Goal: Information Seeking & Learning: Learn about a topic

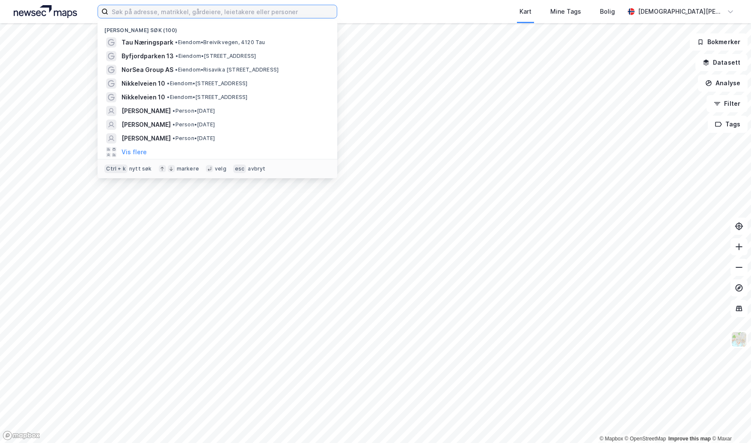
click at [283, 11] on input at bounding box center [222, 11] width 229 height 13
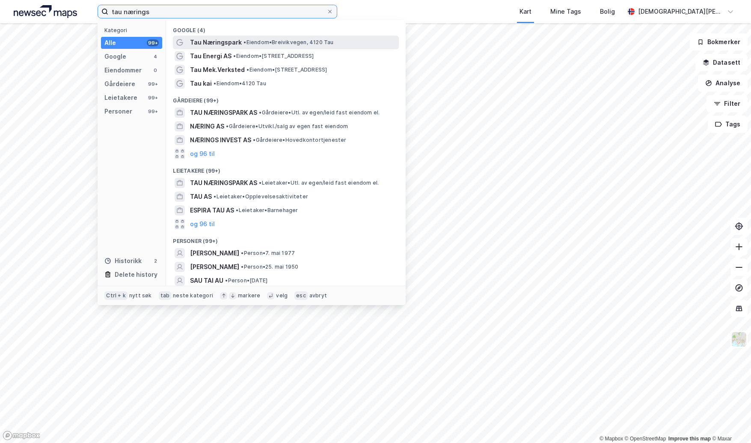
type input "tau nærings"
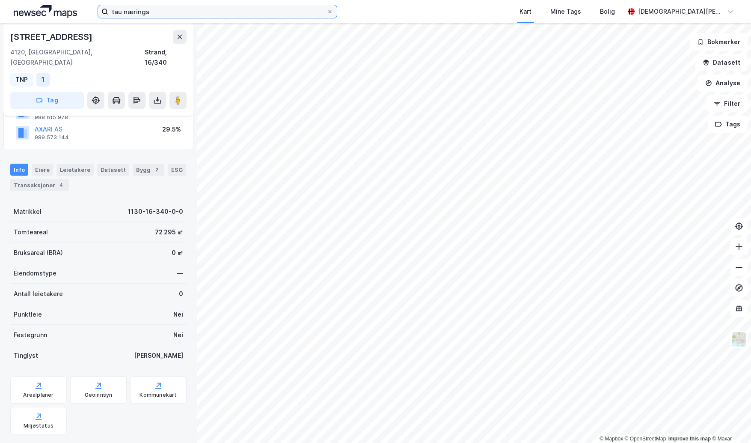
scroll to position [88, 0]
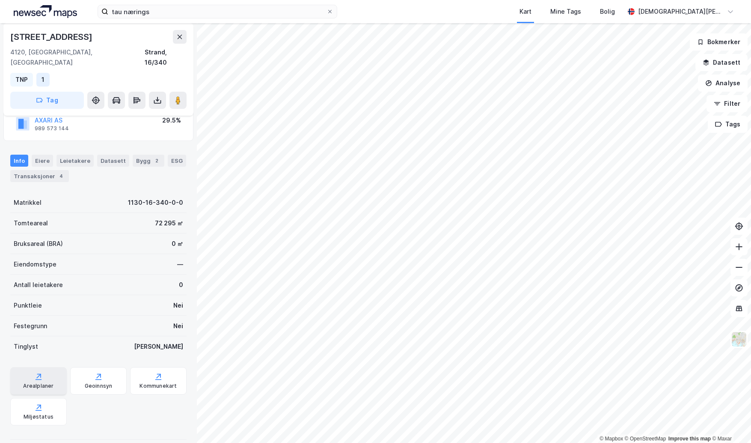
click at [44, 367] on div "Arealplaner" at bounding box center [38, 380] width 57 height 27
